Goal: Transaction & Acquisition: Purchase product/service

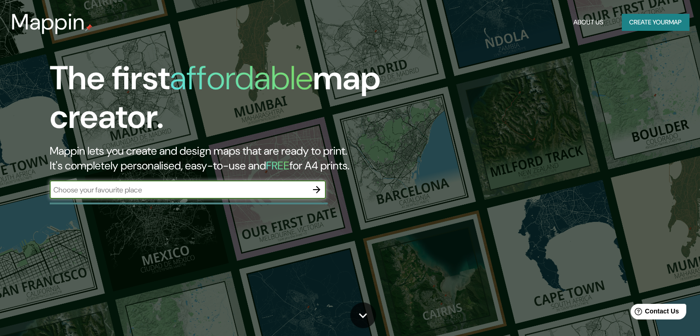
click at [230, 190] on input "text" at bounding box center [179, 190] width 258 height 11
type input "neiva"
click at [317, 186] on icon "button" at bounding box center [316, 189] width 11 height 11
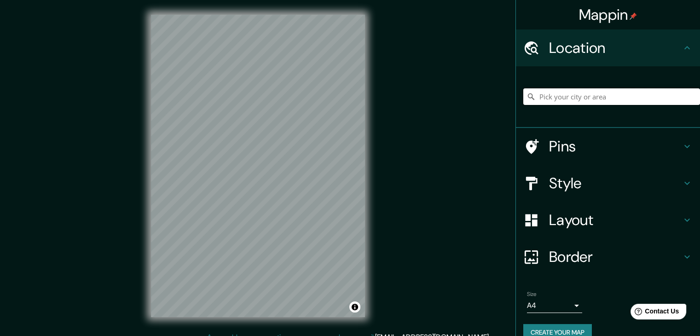
click at [601, 103] on input "Pick your city or area" at bounding box center [611, 96] width 177 height 17
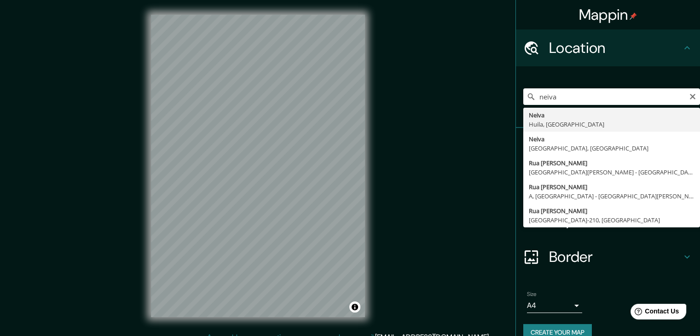
type input "Neiva, [GEOGRAPHIC_DATA], [GEOGRAPHIC_DATA]"
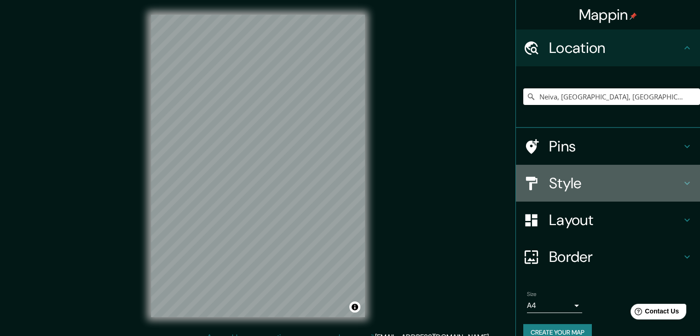
click at [606, 173] on div "Style" at bounding box center [608, 183] width 184 height 37
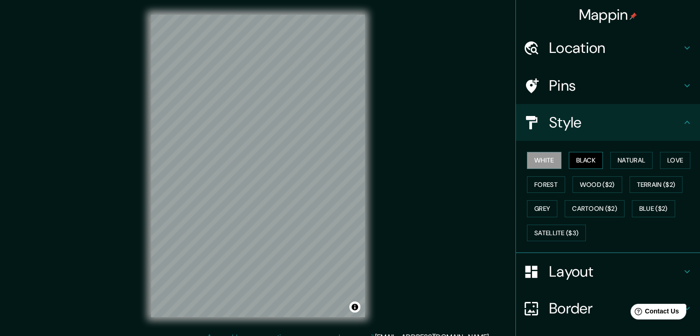
click at [569, 157] on button "Black" at bounding box center [586, 160] width 35 height 17
click at [610, 157] on button "Natural" at bounding box center [631, 160] width 42 height 17
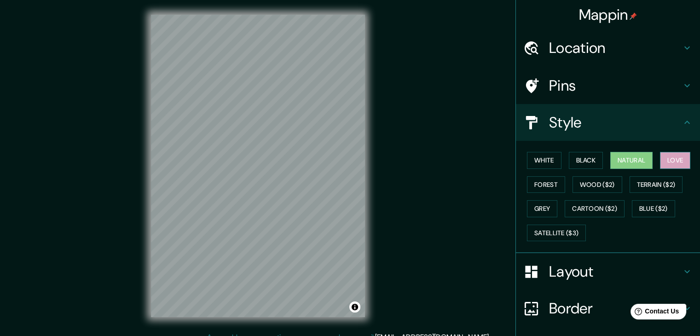
click at [665, 158] on button "Love" at bounding box center [675, 160] width 30 height 17
click at [648, 157] on button "Natural" at bounding box center [631, 160] width 42 height 17
click at [551, 185] on button "Forest" at bounding box center [546, 184] width 38 height 17
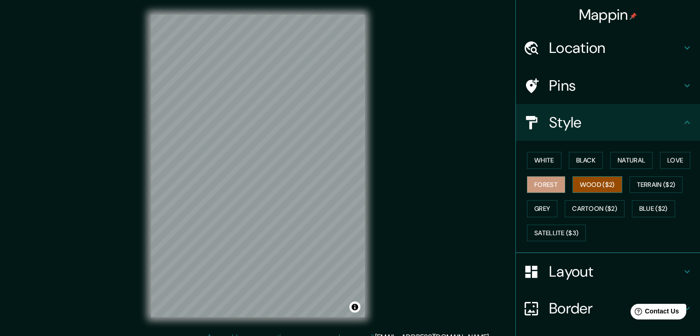
click at [580, 186] on button "Wood ($2)" at bounding box center [598, 184] width 50 height 17
click at [634, 181] on button "Terrain ($2)" at bounding box center [656, 184] width 53 height 17
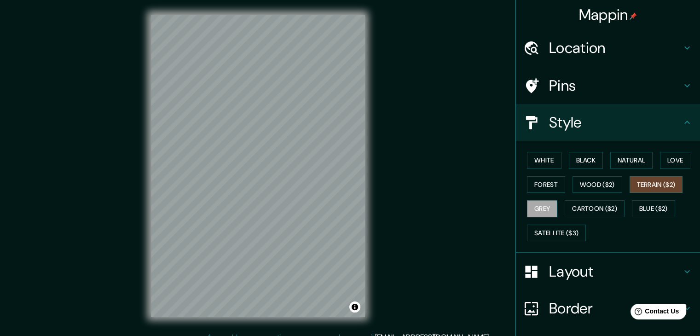
click at [548, 209] on button "Grey" at bounding box center [542, 208] width 30 height 17
click at [586, 209] on button "Cartoon ($2)" at bounding box center [595, 208] width 60 height 17
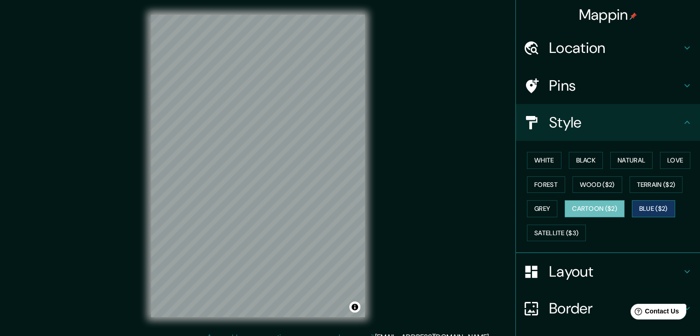
click at [637, 207] on button "Blue ($2)" at bounding box center [653, 208] width 43 height 17
click at [629, 159] on button "Natural" at bounding box center [631, 160] width 42 height 17
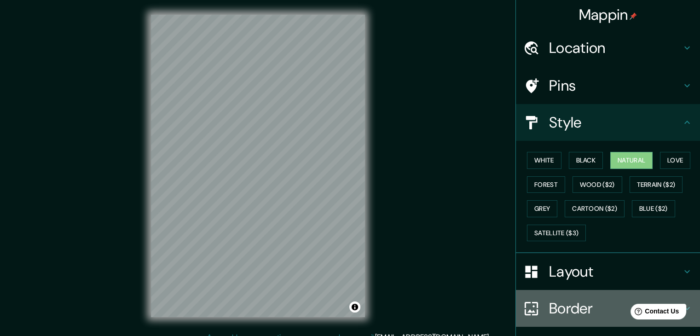
click at [549, 303] on h4 "Border" at bounding box center [615, 308] width 133 height 18
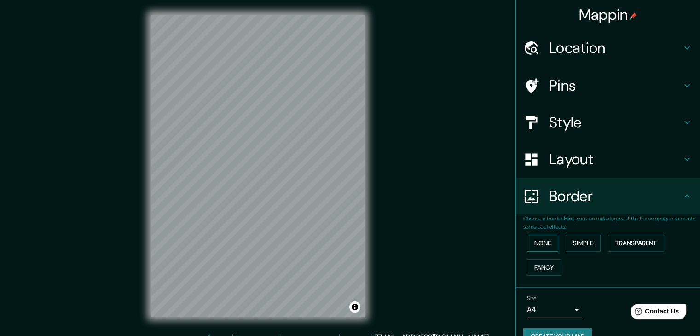
click at [543, 242] on button "None" at bounding box center [542, 243] width 31 height 17
click at [595, 244] on button "Simple" at bounding box center [583, 243] width 35 height 17
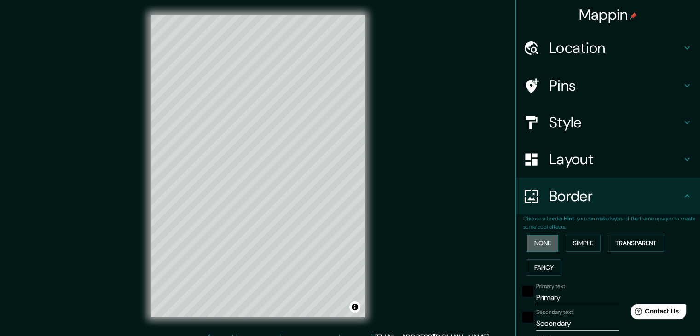
click at [549, 242] on button "None" at bounding box center [542, 243] width 31 height 17
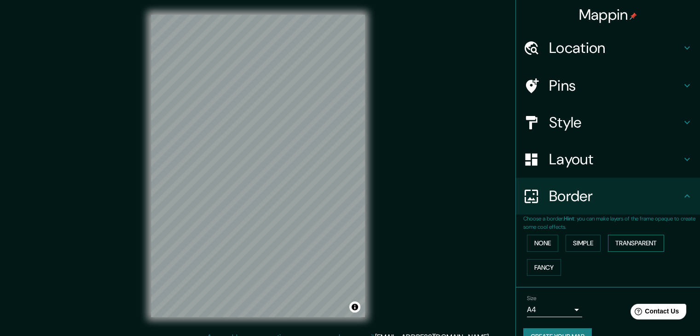
click at [622, 241] on button "Transparent" at bounding box center [636, 243] width 56 height 17
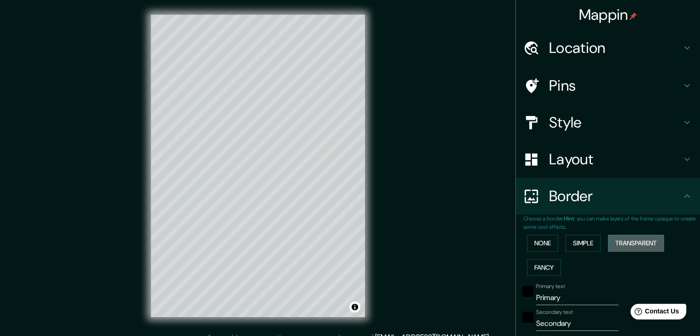
click at [622, 241] on button "Transparent" at bounding box center [636, 243] width 56 height 17
type input "223"
type input "37"
click at [557, 242] on div "None Simple Transparent Fancy" at bounding box center [611, 255] width 177 height 48
click at [535, 244] on button "None" at bounding box center [542, 243] width 31 height 17
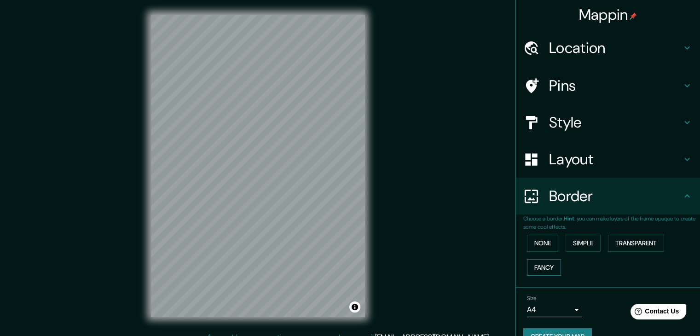
click at [535, 260] on button "Fancy" at bounding box center [544, 267] width 34 height 17
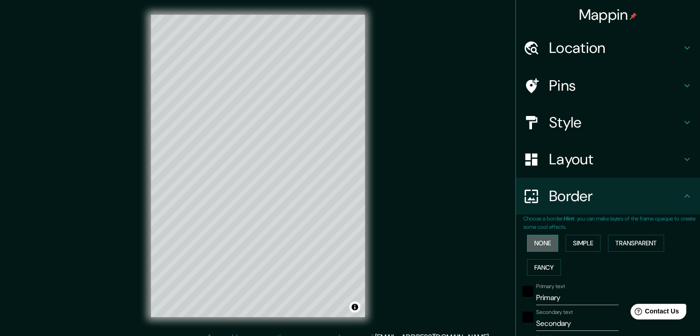
click at [543, 242] on button "None" at bounding box center [542, 243] width 31 height 17
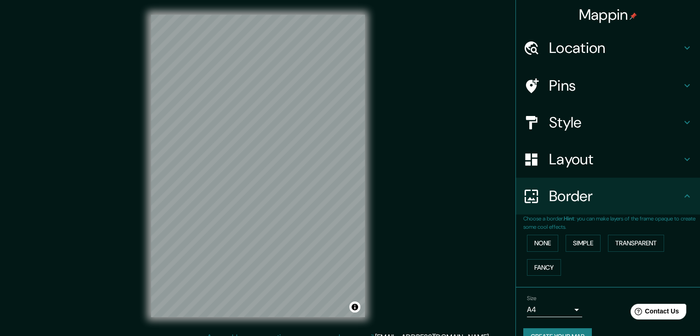
click at [564, 118] on h4 "Style" at bounding box center [615, 122] width 133 height 18
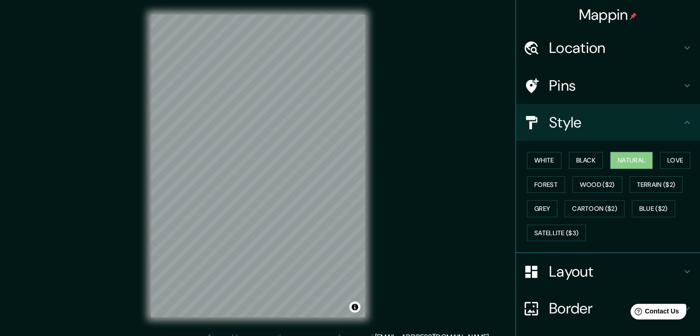
click at [564, 118] on h4 "Style" at bounding box center [615, 122] width 133 height 18
click at [570, 94] on h4 "Pins" at bounding box center [615, 85] width 133 height 18
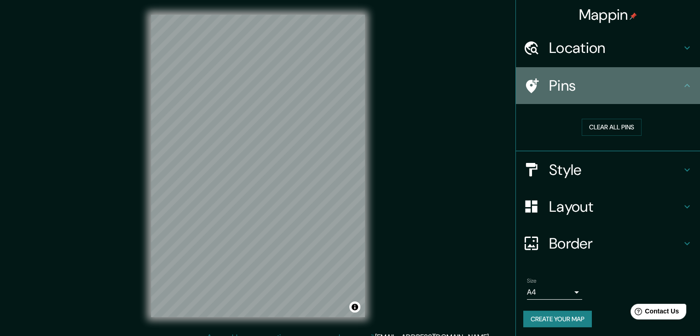
click at [574, 91] on h4 "Pins" at bounding box center [615, 85] width 133 height 18
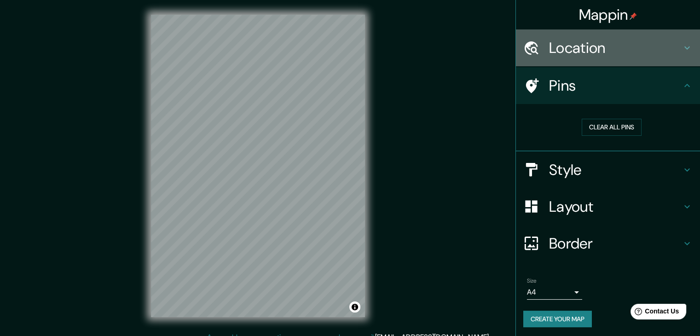
click at [582, 50] on h4 "Location" at bounding box center [615, 48] width 133 height 18
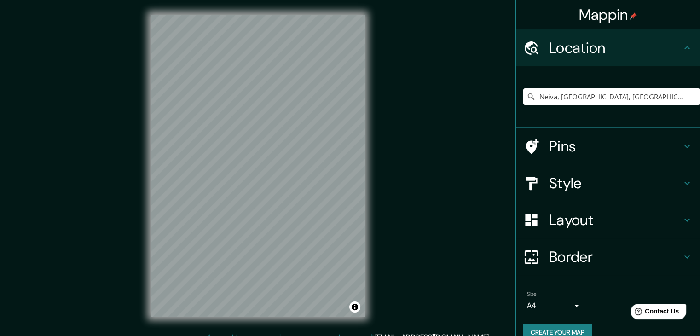
click at [586, 48] on h4 "Location" at bounding box center [615, 48] width 133 height 18
click at [624, 181] on h4 "Style" at bounding box center [615, 183] width 133 height 18
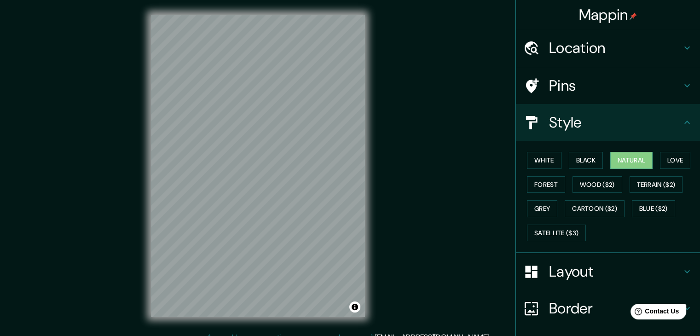
click at [590, 272] on h4 "Layout" at bounding box center [615, 271] width 133 height 18
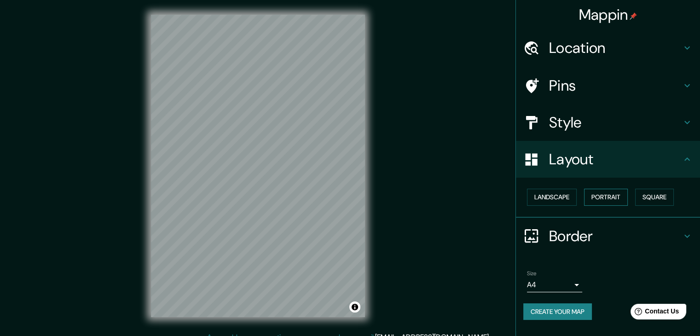
click at [608, 189] on button "Portrait" at bounding box center [606, 197] width 44 height 17
click at [559, 200] on button "Landscape" at bounding box center [552, 197] width 50 height 17
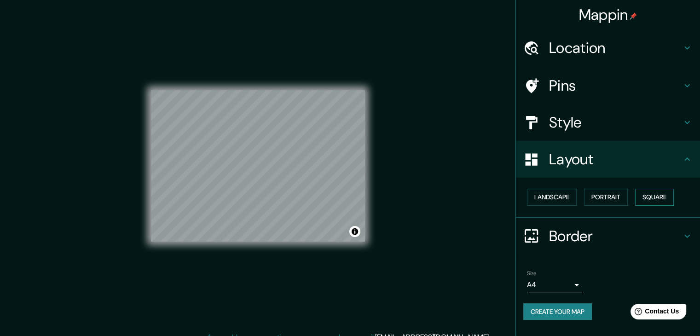
click at [659, 199] on button "Square" at bounding box center [654, 197] width 39 height 17
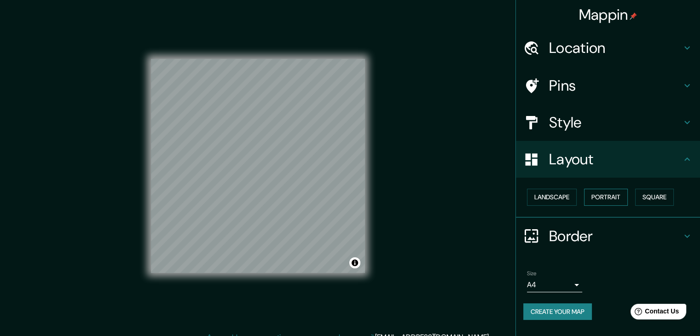
click at [619, 198] on button "Portrait" at bounding box center [606, 197] width 44 height 17
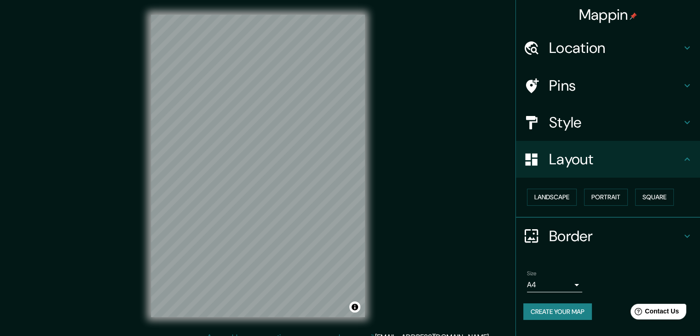
click at [588, 119] on h4 "Style" at bounding box center [615, 122] width 133 height 18
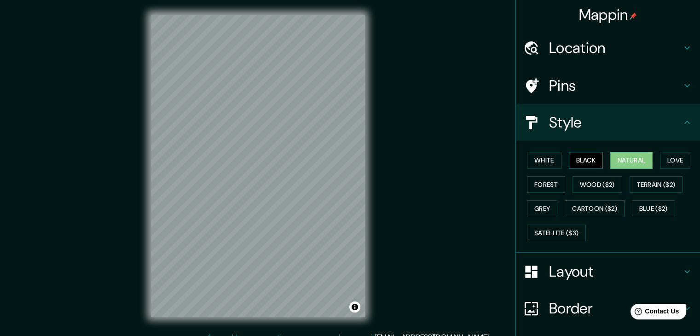
click at [577, 159] on button "Black" at bounding box center [586, 160] width 35 height 17
click at [540, 161] on button "White" at bounding box center [544, 160] width 35 height 17
click at [632, 166] on button "Natural" at bounding box center [631, 160] width 42 height 17
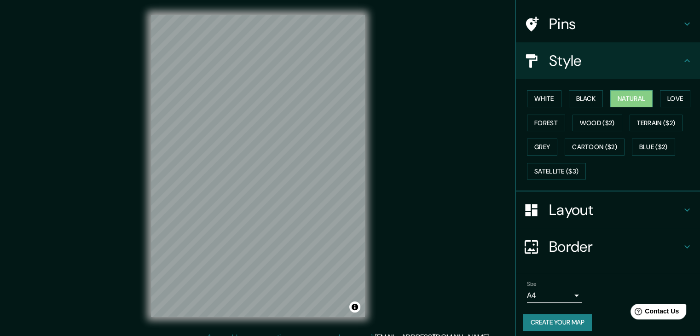
scroll to position [66, 0]
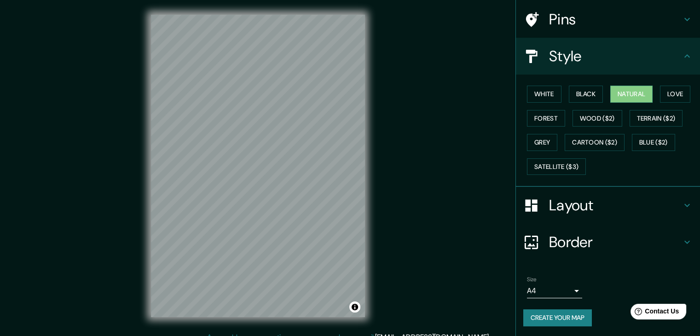
click at [561, 290] on body "Mappin Location Neiva, [GEOGRAPHIC_DATA], [GEOGRAPHIC_DATA] Pins Style White Bl…" at bounding box center [350, 168] width 700 height 336
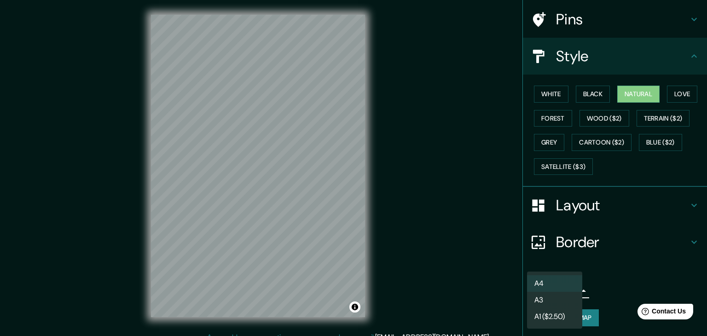
click at [616, 287] on div at bounding box center [353, 168] width 707 height 336
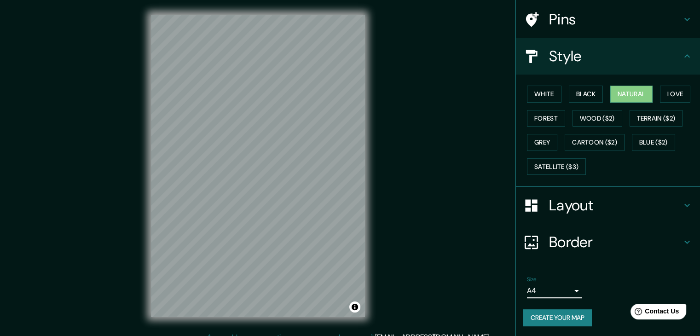
click at [540, 317] on button "Create your map" at bounding box center [557, 317] width 69 height 17
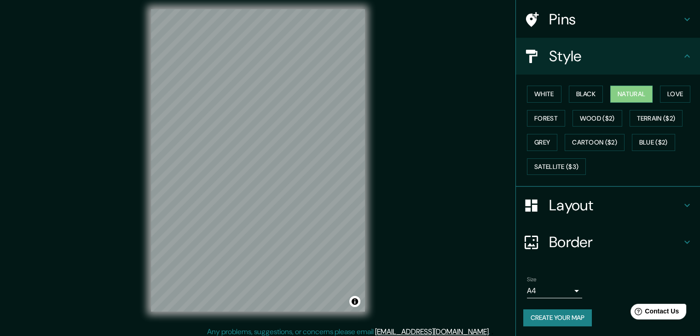
scroll to position [0, 0]
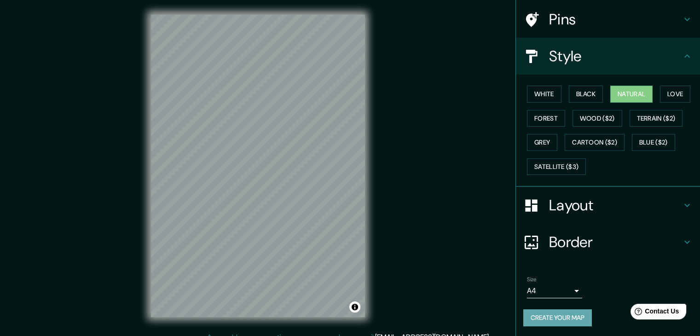
click at [542, 314] on button "Create your map" at bounding box center [557, 317] width 69 height 17
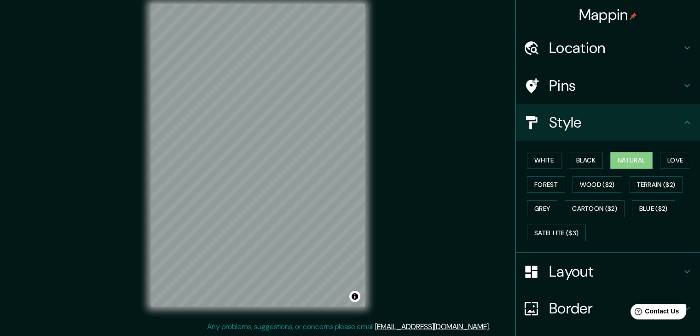
click at [577, 287] on div "Layout" at bounding box center [608, 271] width 184 height 37
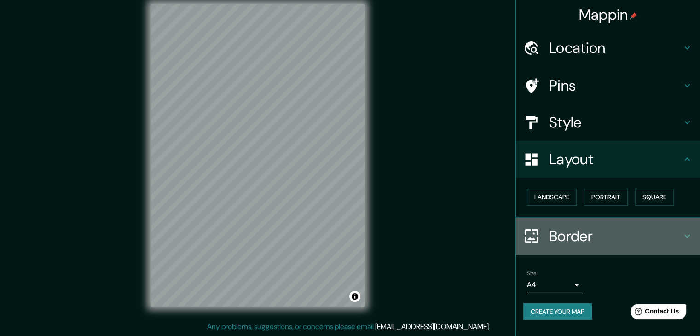
click at [577, 227] on h4 "Border" at bounding box center [615, 236] width 133 height 18
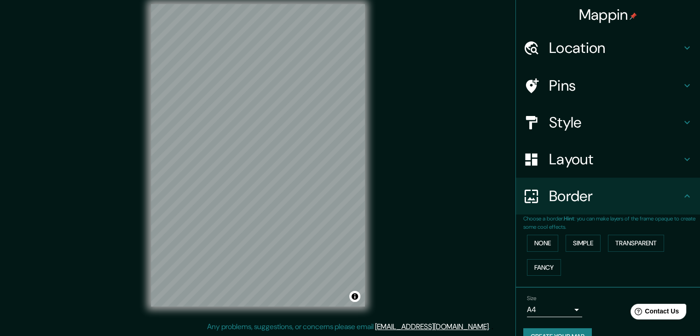
click at [580, 214] on div "Border" at bounding box center [608, 196] width 184 height 37
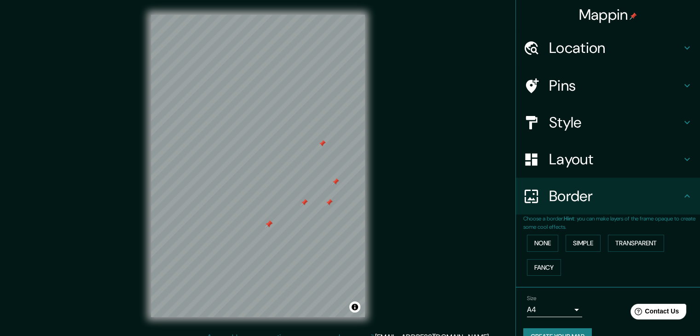
click at [320, 145] on div at bounding box center [322, 143] width 7 height 7
click at [337, 185] on div at bounding box center [335, 181] width 7 height 7
click at [306, 197] on div at bounding box center [305, 195] width 7 height 7
click at [564, 129] on h4 "Style" at bounding box center [615, 122] width 133 height 18
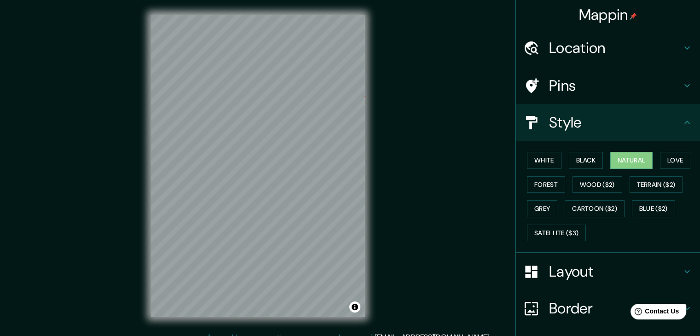
click at [599, 163] on div "White Black Natural Love Forest Wood ($2) Terrain ($2) Grey Cartoon ($2) Blue (…" at bounding box center [611, 196] width 177 height 97
click at [586, 164] on button "Black" at bounding box center [586, 160] width 35 height 17
click at [549, 164] on button "White" at bounding box center [544, 160] width 35 height 17
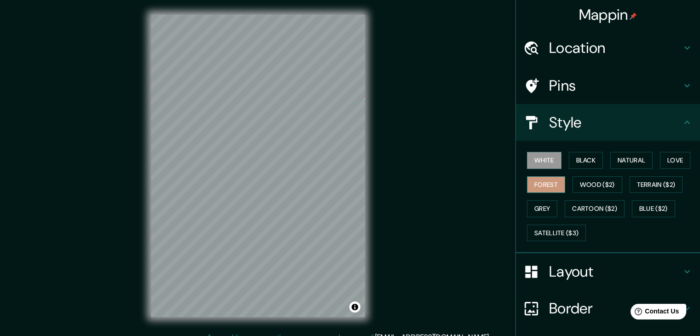
click at [556, 188] on button "Forest" at bounding box center [546, 184] width 38 height 17
click at [551, 162] on button "White" at bounding box center [544, 160] width 35 height 17
click at [538, 232] on button "Satellite ($3)" at bounding box center [556, 233] width 59 height 17
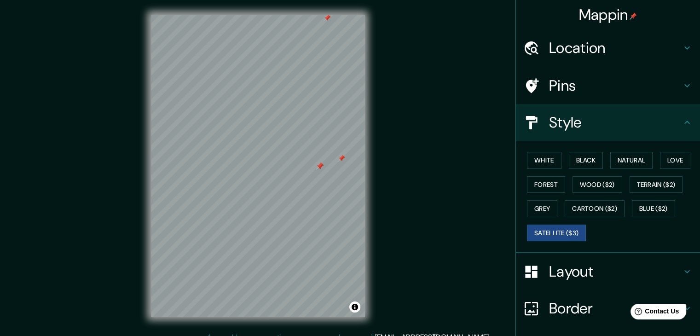
click at [317, 169] on div at bounding box center [319, 166] width 7 height 7
click at [341, 161] on div at bounding box center [341, 158] width 7 height 7
click at [319, 166] on div at bounding box center [319, 166] width 7 height 7
click at [318, 176] on div at bounding box center [318, 174] width 7 height 7
